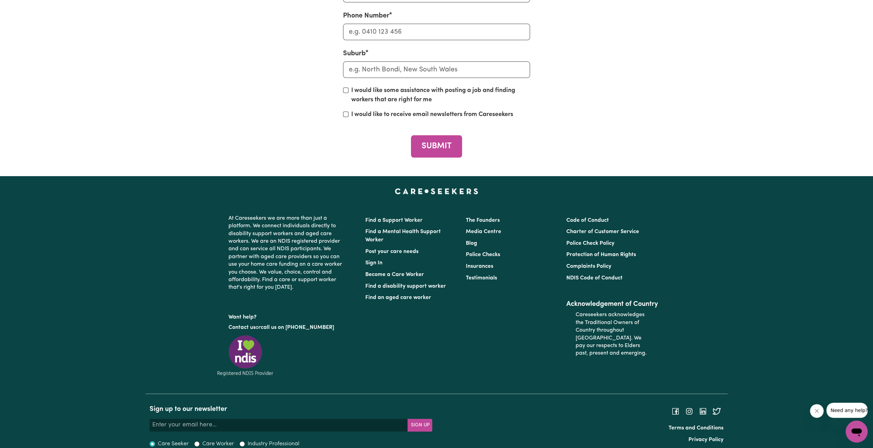
scroll to position [2757, 0]
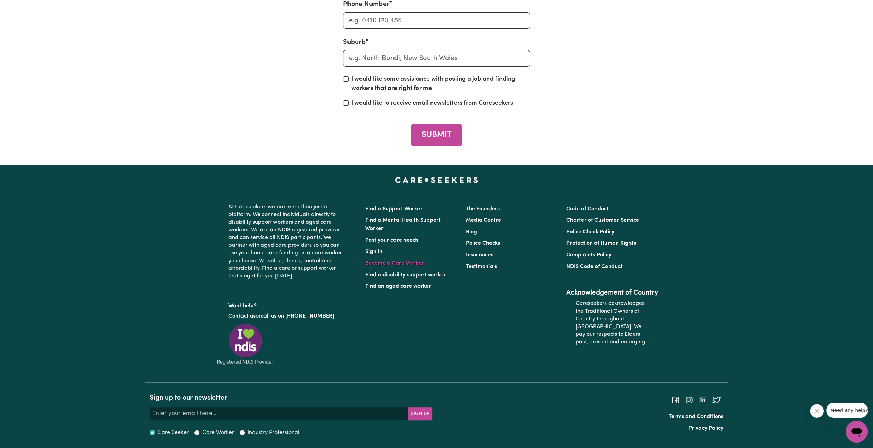
click at [369, 263] on link "Become a Care Worker" at bounding box center [394, 262] width 59 height 5
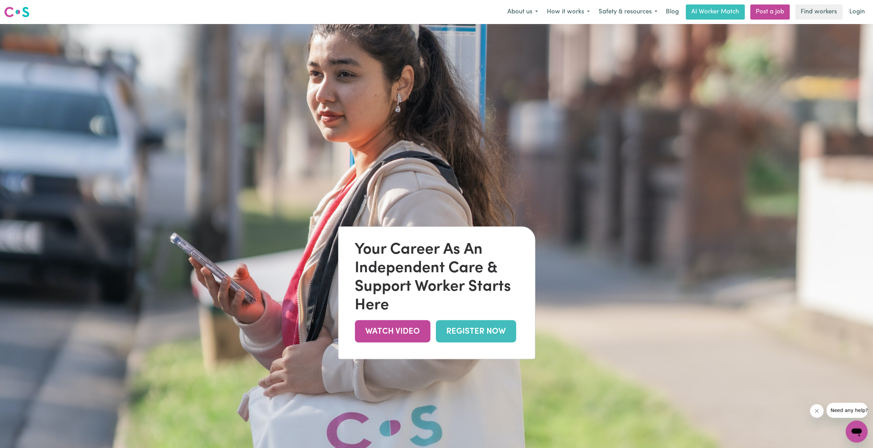
click at [471, 328] on link "REGISTER NOW" at bounding box center [476, 331] width 80 height 22
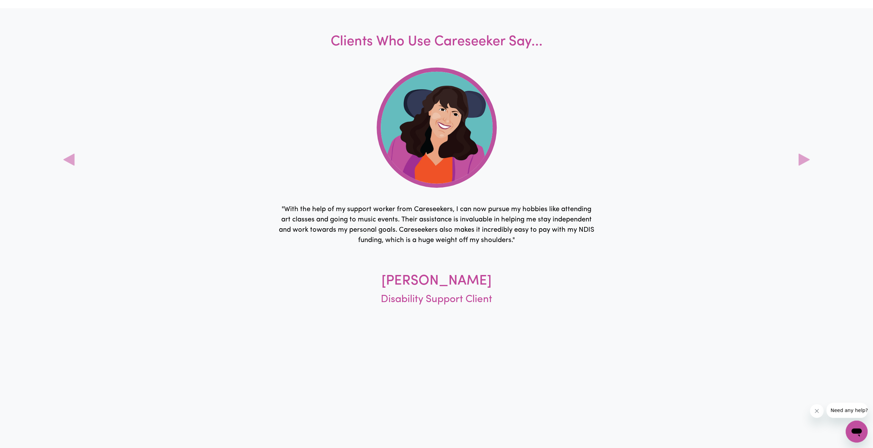
scroll to position [2757, 0]
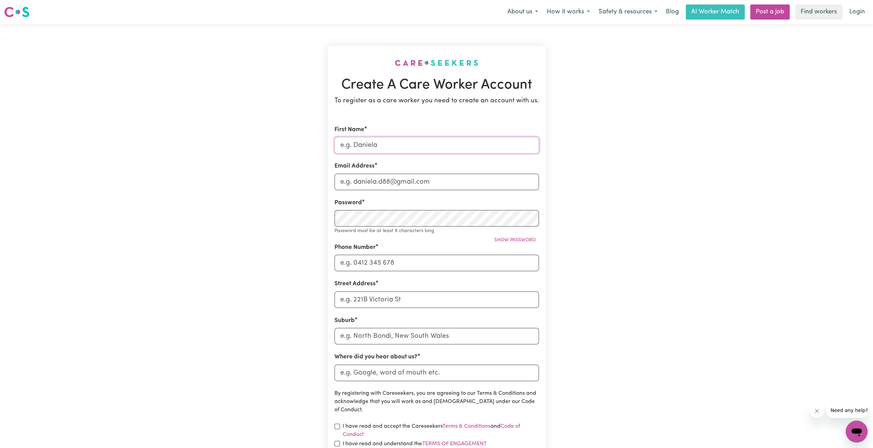
click at [370, 148] on input "First Name" at bounding box center [437, 145] width 205 height 16
type input "Bandara"
type input "bandarahansi@hotmail.com"
type input "0433887629"
type input "5 Polesden Mews"
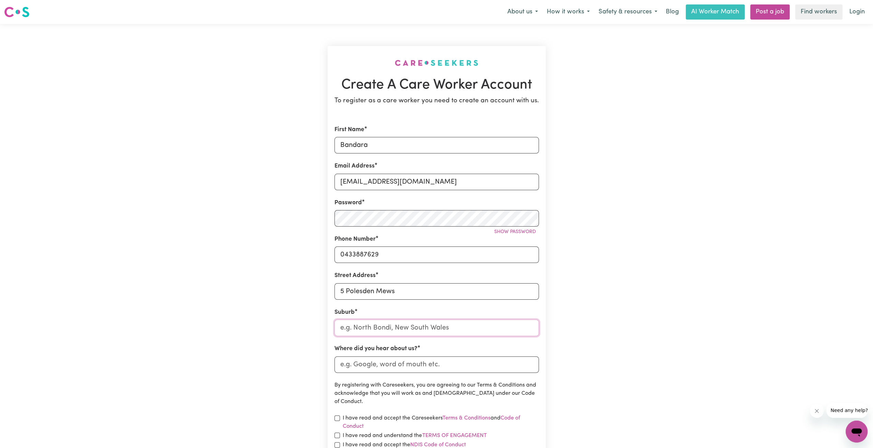
click at [357, 324] on input "text" at bounding box center [437, 327] width 205 height 16
type input "Rox"
type input "RoxBURGH PARK, Victoria, 3064"
type input "Roxb"
type input "RoxbURGH PARK, Victoria, 3064"
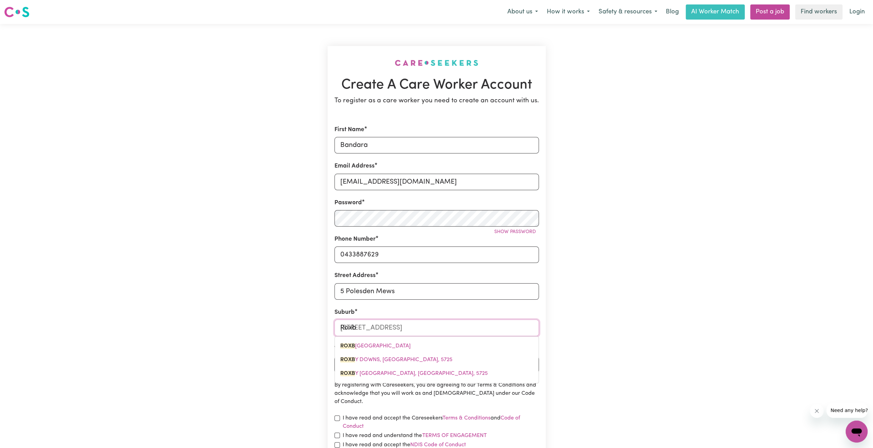
type input "Roxbu"
type input "RoxbuRGH PARK, Victoria, 3064"
type input "Roxbur"
type input "RoxburGH PARK, Victoria, 3064"
type input "Roxburg"
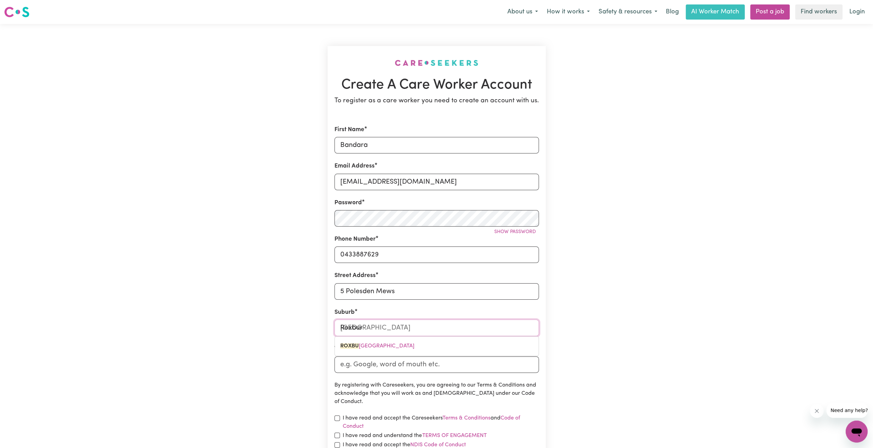
type input "RoxburgH PARK, Victoria, 3064"
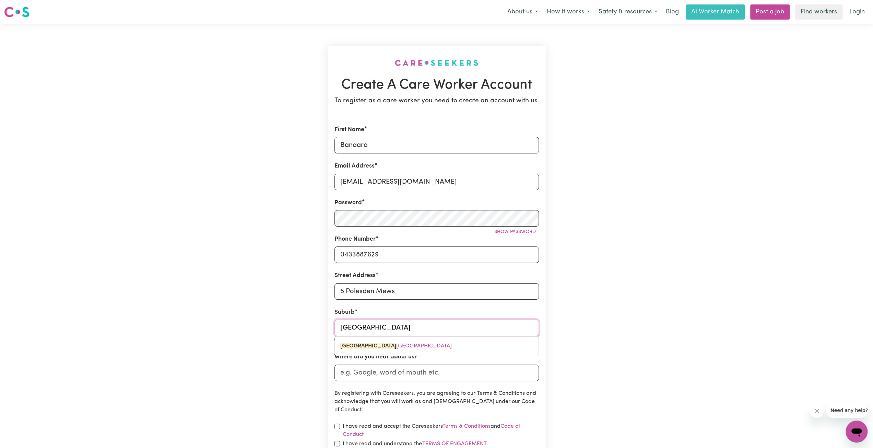
type input "Roxburgh"
type input "Roxburgh PARK, Victoria, 3064"
type input "Roxburgh"
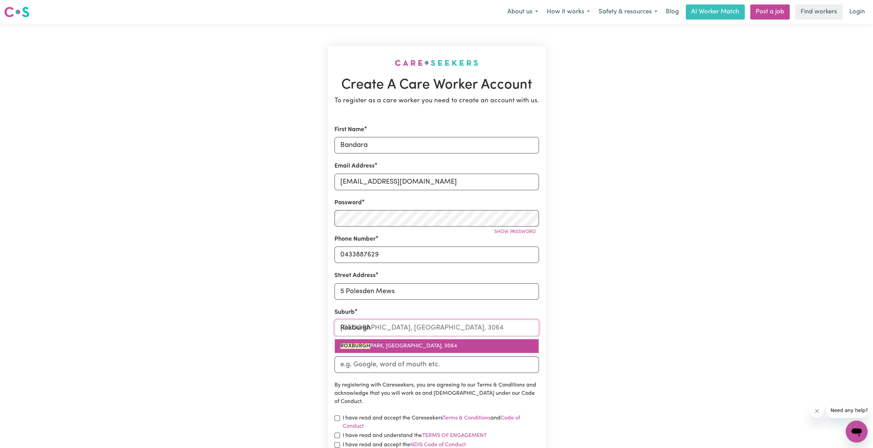
click at [405, 348] on span "ROXBURGH PARK, Victoria, 3064" at bounding box center [398, 345] width 117 height 5
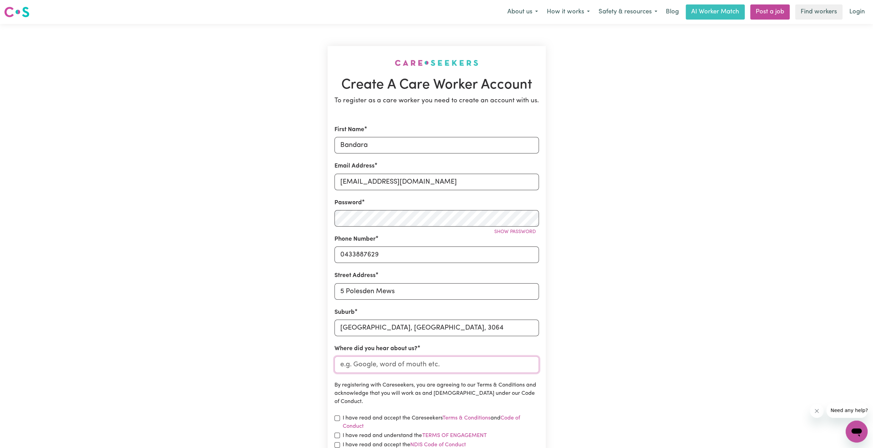
click at [368, 368] on input "Where did you hear about us?" at bounding box center [437, 364] width 205 height 16
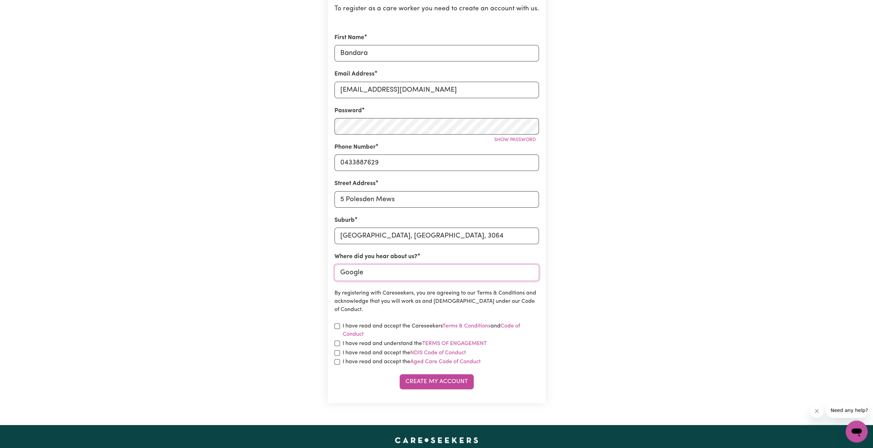
scroll to position [103, 0]
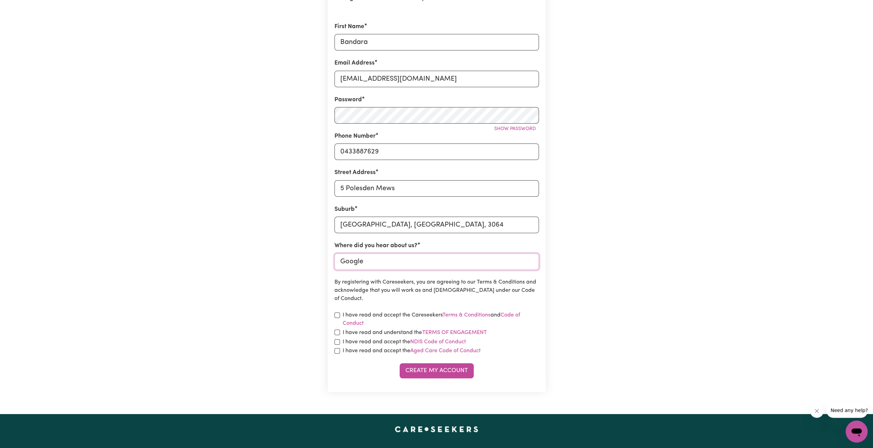
type input "Google"
click at [337, 313] on input "checkbox" at bounding box center [337, 314] width 5 height 5
checkbox input "true"
click at [335, 333] on input "checkbox" at bounding box center [337, 331] width 5 height 5
checkbox input "true"
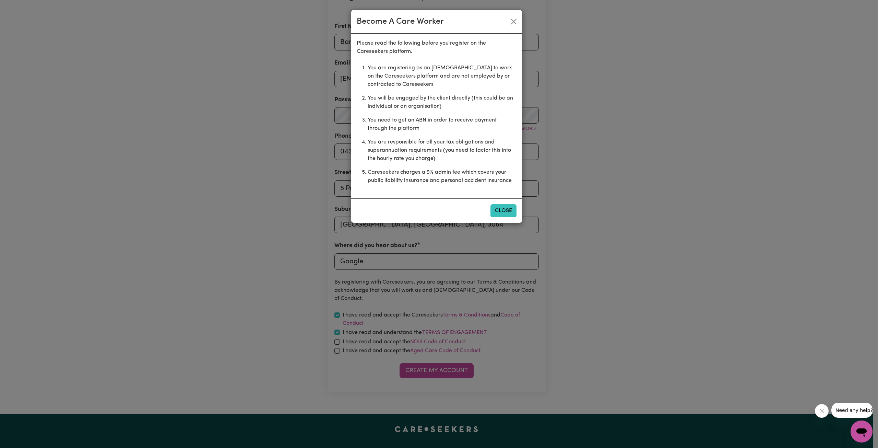
click at [501, 210] on button "Close" at bounding box center [504, 210] width 26 height 13
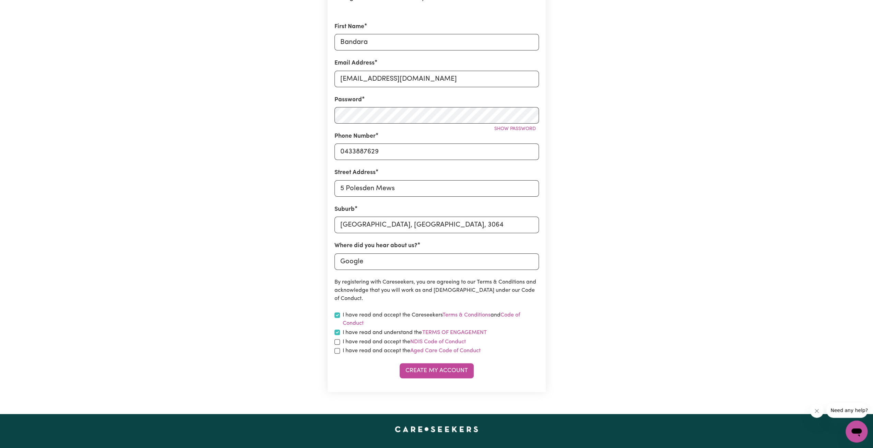
click at [339, 342] on div "I have read and accept the NDIS Code of Conduct" at bounding box center [437, 342] width 205 height 8
click at [339, 343] on input "checkbox" at bounding box center [337, 341] width 5 height 5
checkbox input "true"
click at [338, 355] on form "First Name Bandara Email Address bandarahansi@hotmail.com Password Show passwor…" at bounding box center [437, 200] width 205 height 356
click at [339, 352] on input "checkbox" at bounding box center [337, 350] width 5 height 5
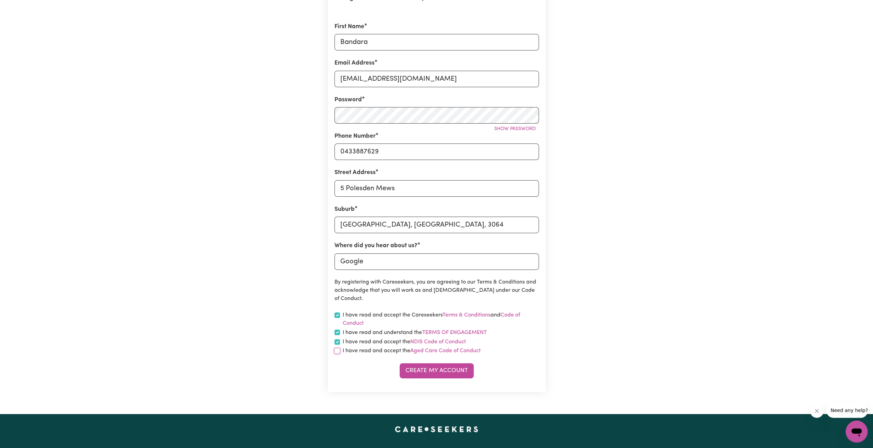
checkbox input "true"
click at [441, 370] on button "Create My Account" at bounding box center [437, 370] width 74 height 15
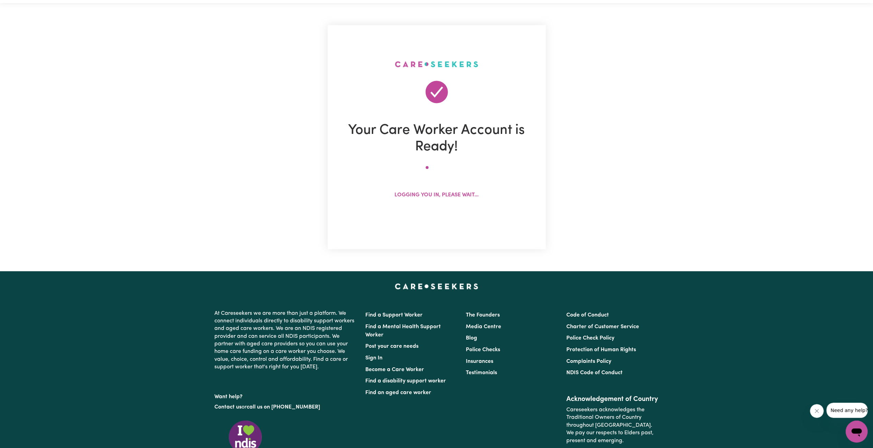
scroll to position [0, 0]
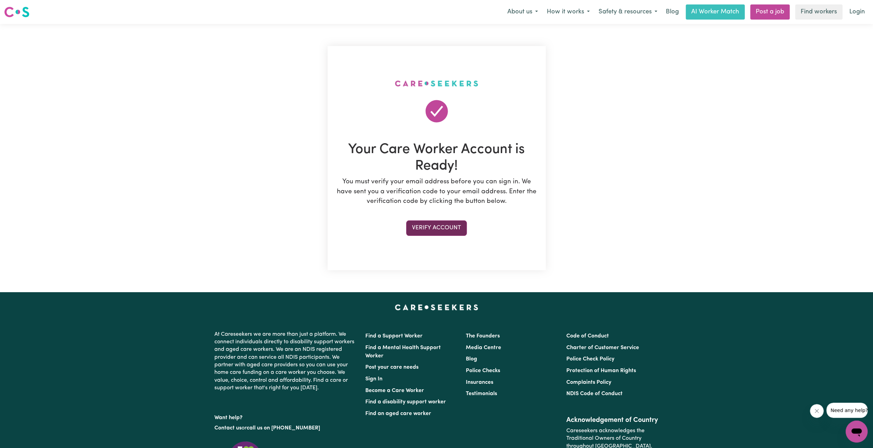
click at [432, 226] on button "Verify Account" at bounding box center [436, 227] width 61 height 15
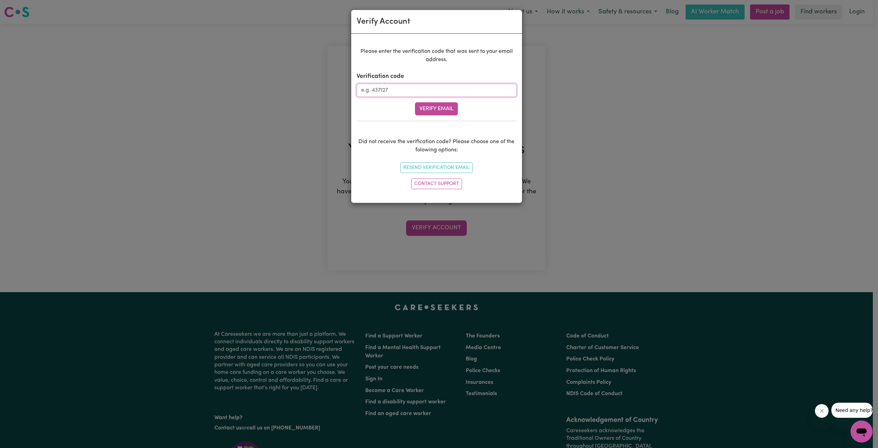
click at [378, 93] on input "Verification code" at bounding box center [437, 90] width 160 height 13
paste input "715943"
type input "715943"
click at [415, 102] on button "Verify Email" at bounding box center [436, 108] width 43 height 13
